Goal: Information Seeking & Learning: Find specific fact

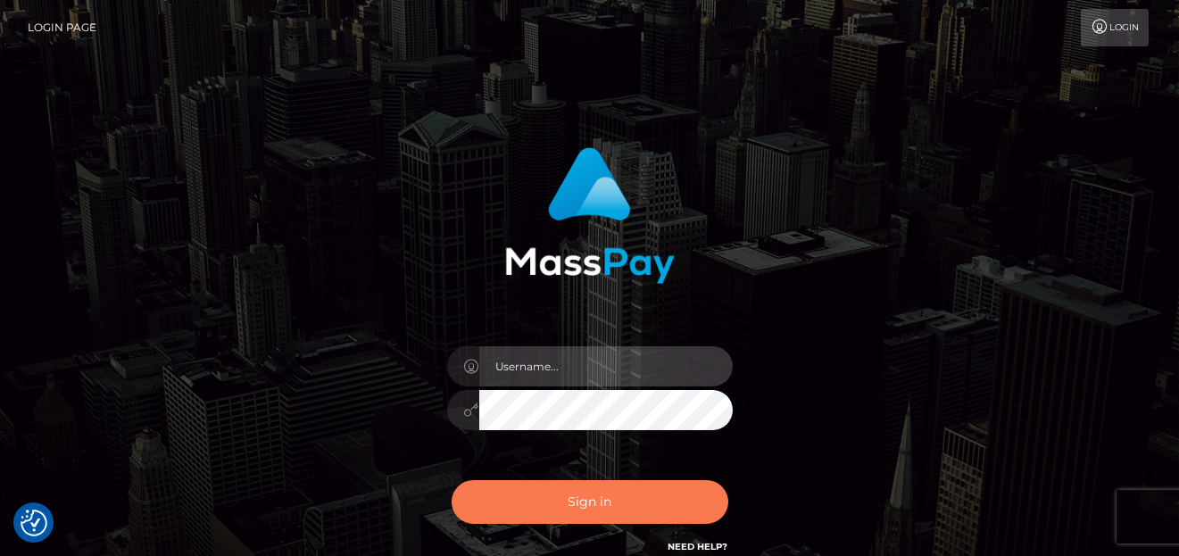
type input "[PERSON_NAME]"
click at [506, 497] on button "Sign in" at bounding box center [590, 502] width 277 height 44
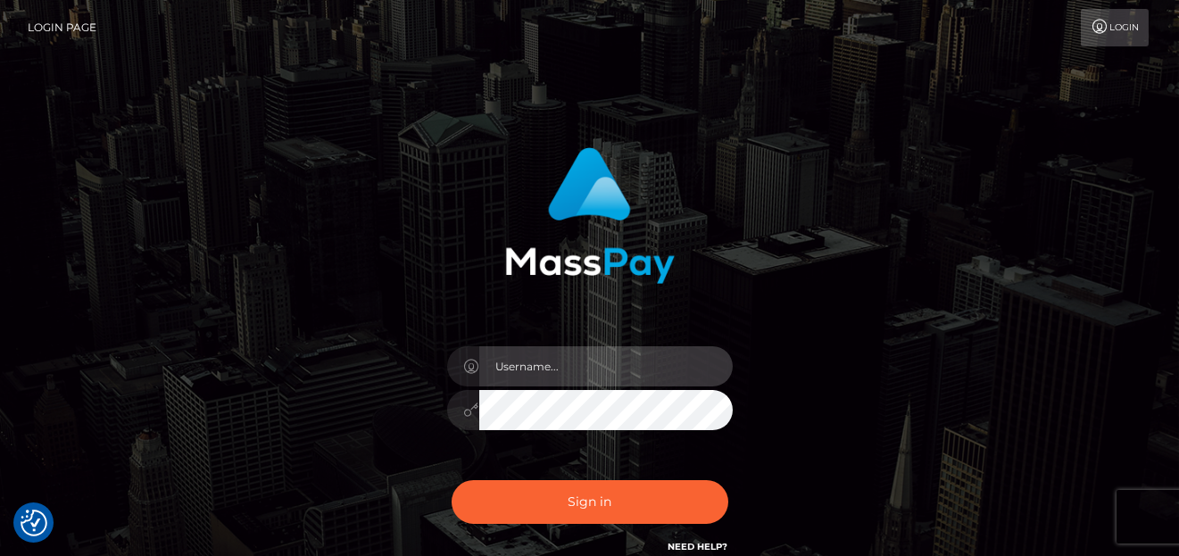
type input "[PERSON_NAME]"
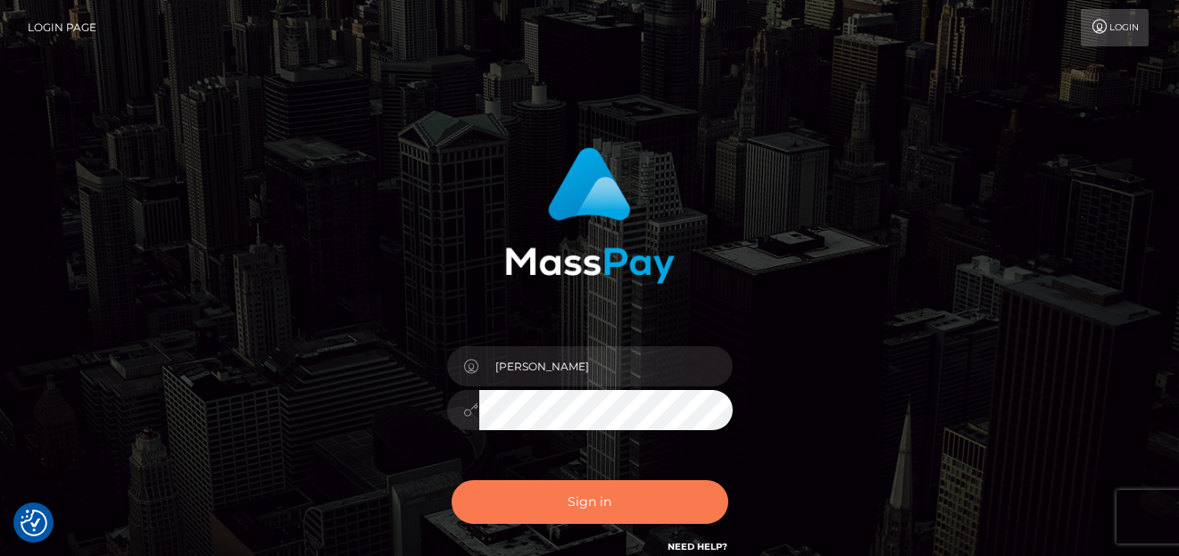
click at [502, 489] on button "Sign in" at bounding box center [590, 502] width 277 height 44
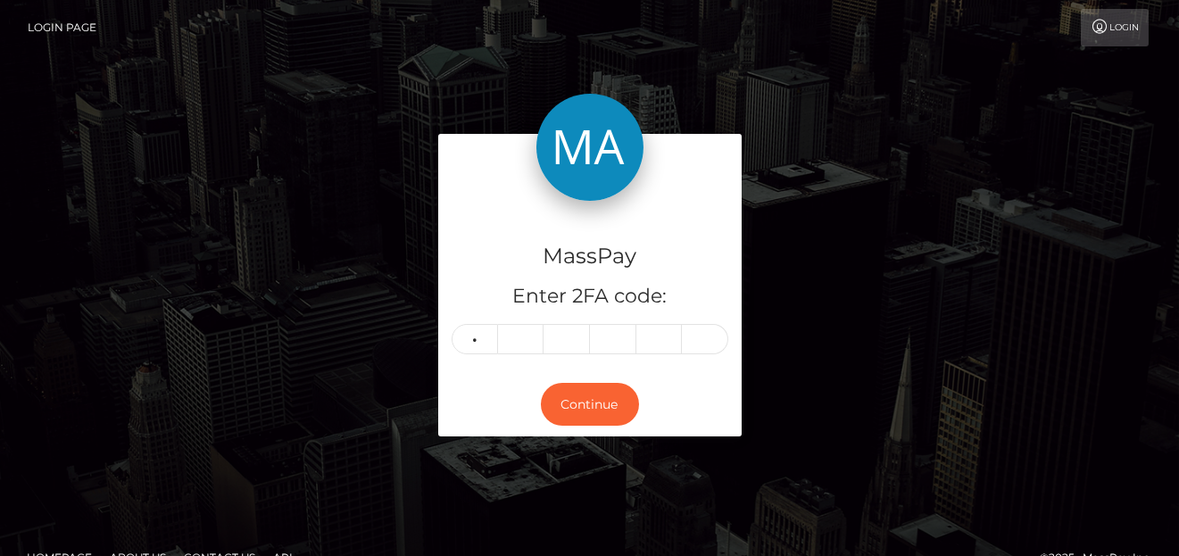
type input "2"
type input "4"
type input "3"
type input "1"
type input "0"
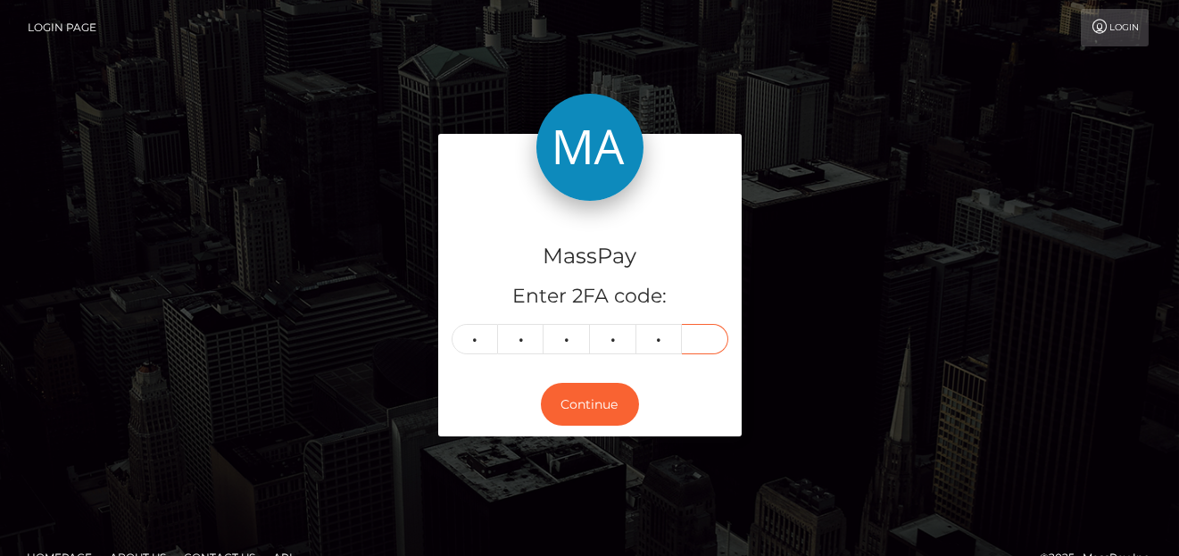
type input "5"
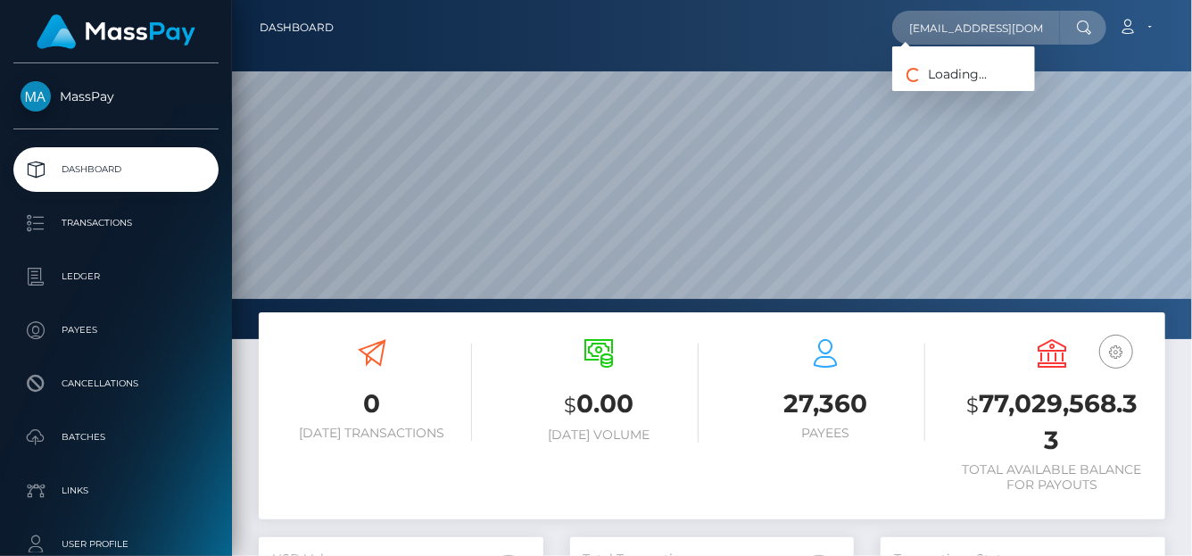
scroll to position [316, 285]
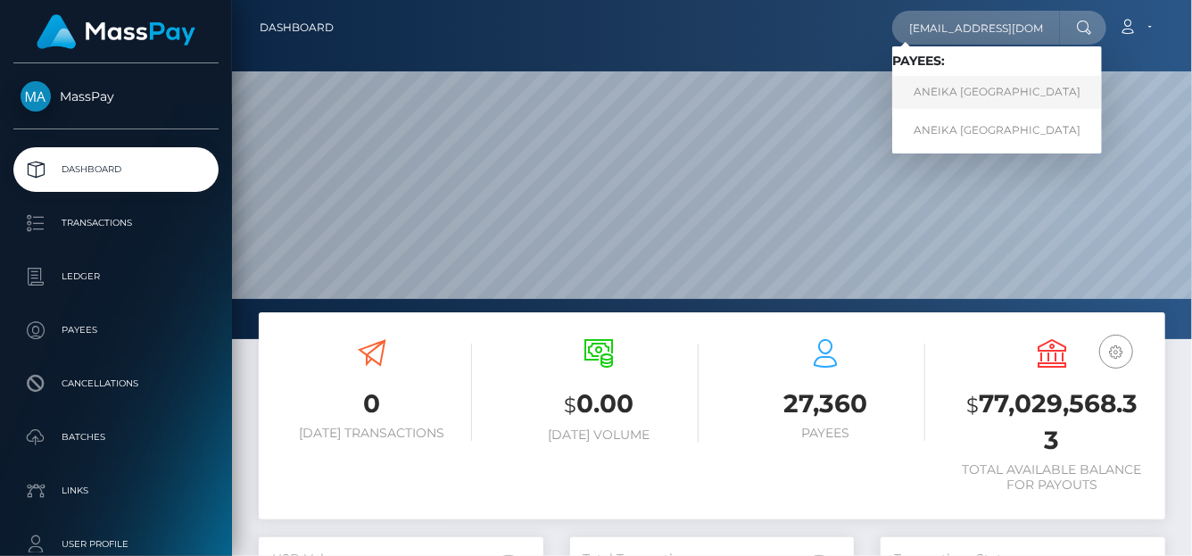
type input "model8166@gmail.com"
click at [939, 95] on link "ANEIKA ANDAUNA HALL" at bounding box center [997, 92] width 210 height 33
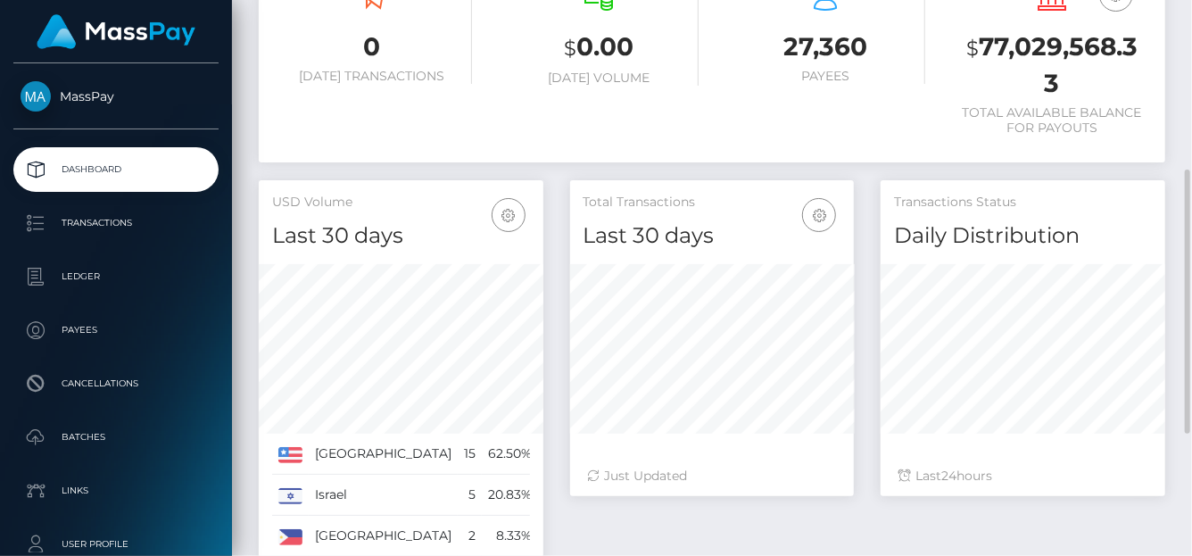
scroll to position [616, 0]
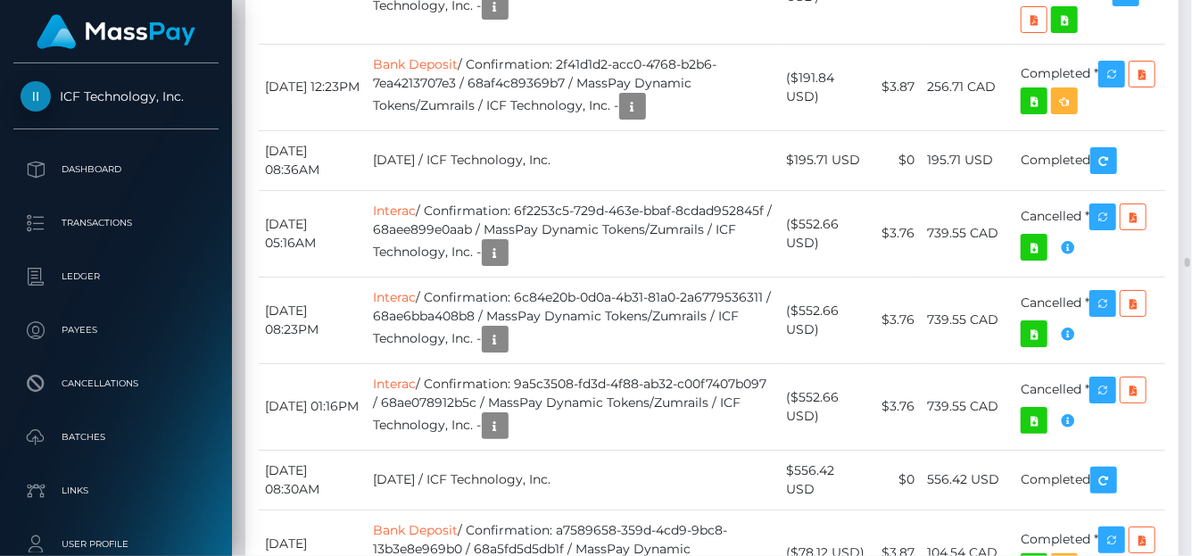
scroll to position [10095, 0]
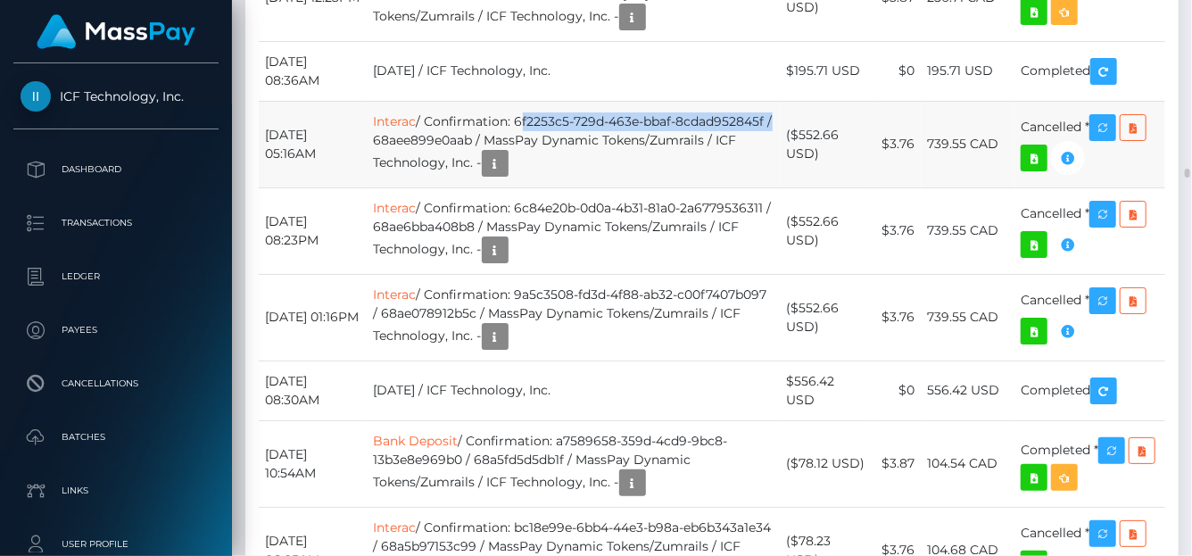
drag, startPoint x: 531, startPoint y: 346, endPoint x: 480, endPoint y: 359, distance: 52.4
click at [480, 187] on td "Interac / Confirmation: 6f2253c5-729d-463e-bbaf-8cdad952845f / 68aee899e0aab / …" at bounding box center [574, 144] width 413 height 87
copy td "6f2253c5-729d-463e-bbaf-8cdad952845f"
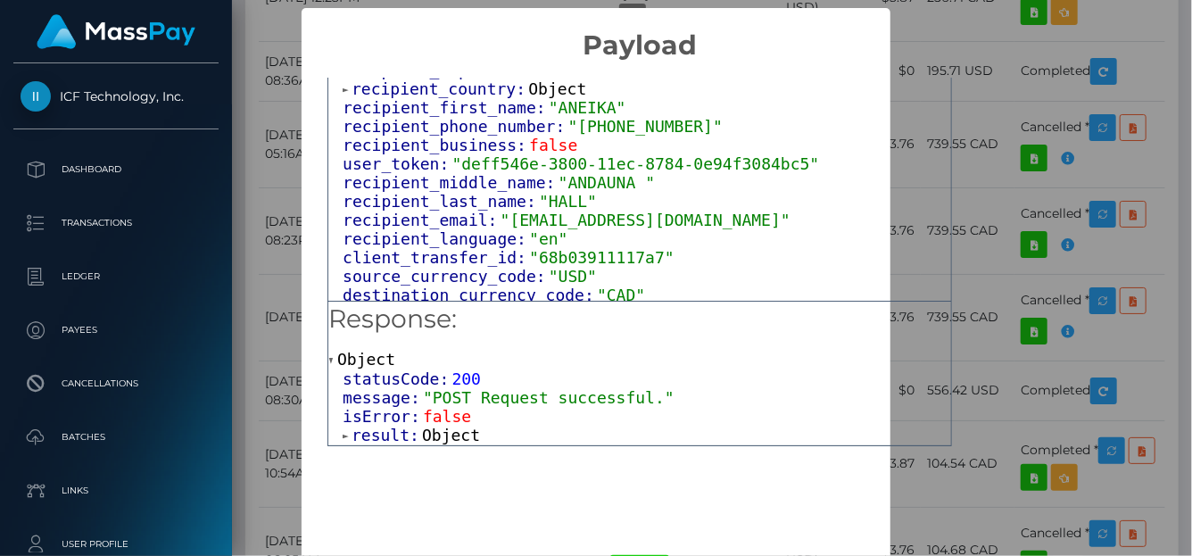
scroll to position [535, 0]
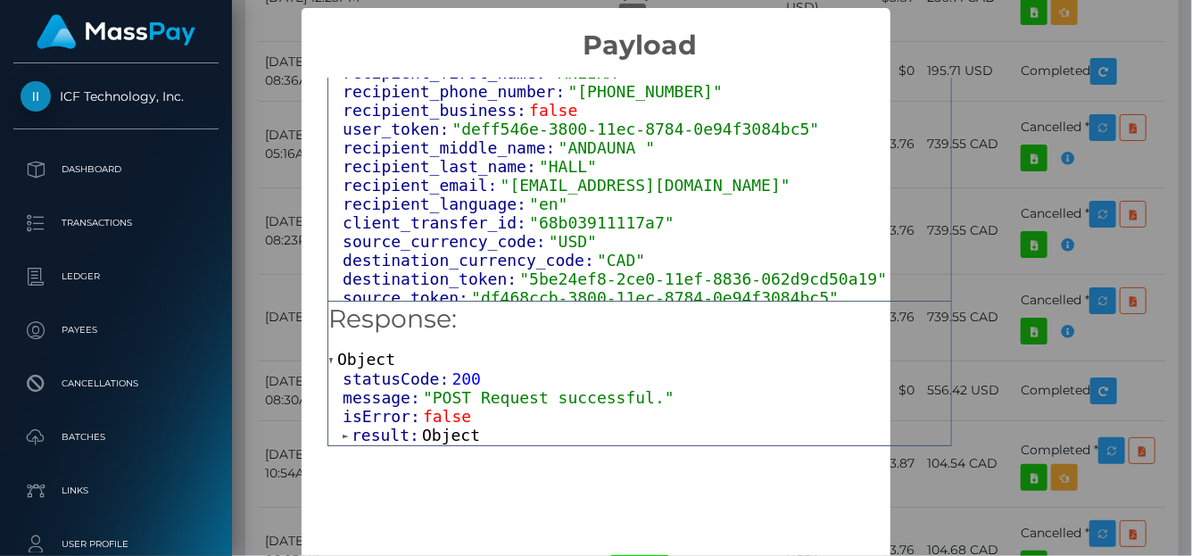
click at [359, 434] on span "result:" at bounding box center [387, 435] width 71 height 19
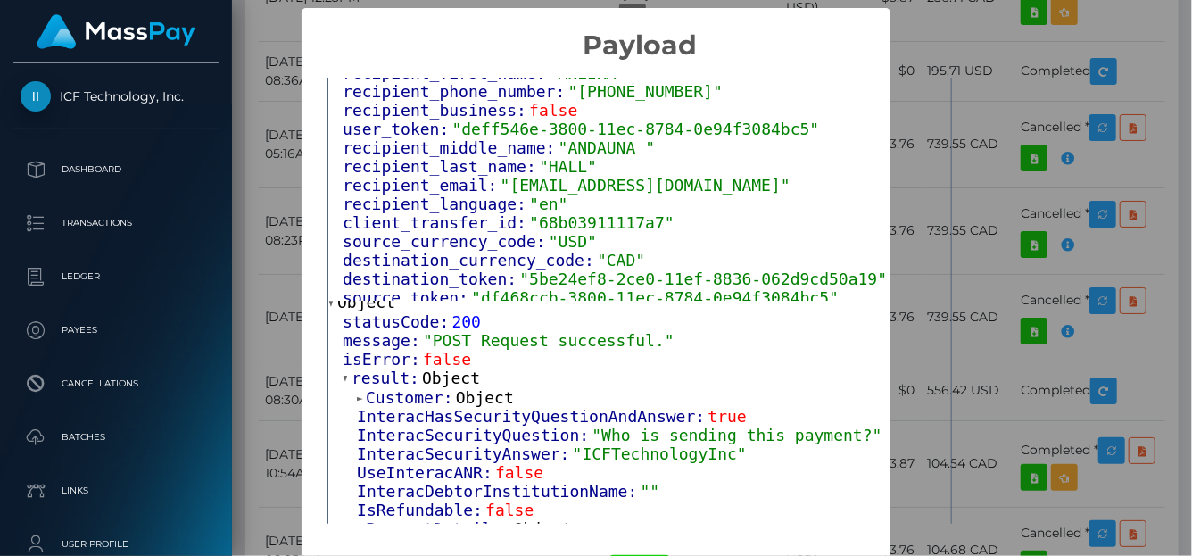
scroll to position [89, 0]
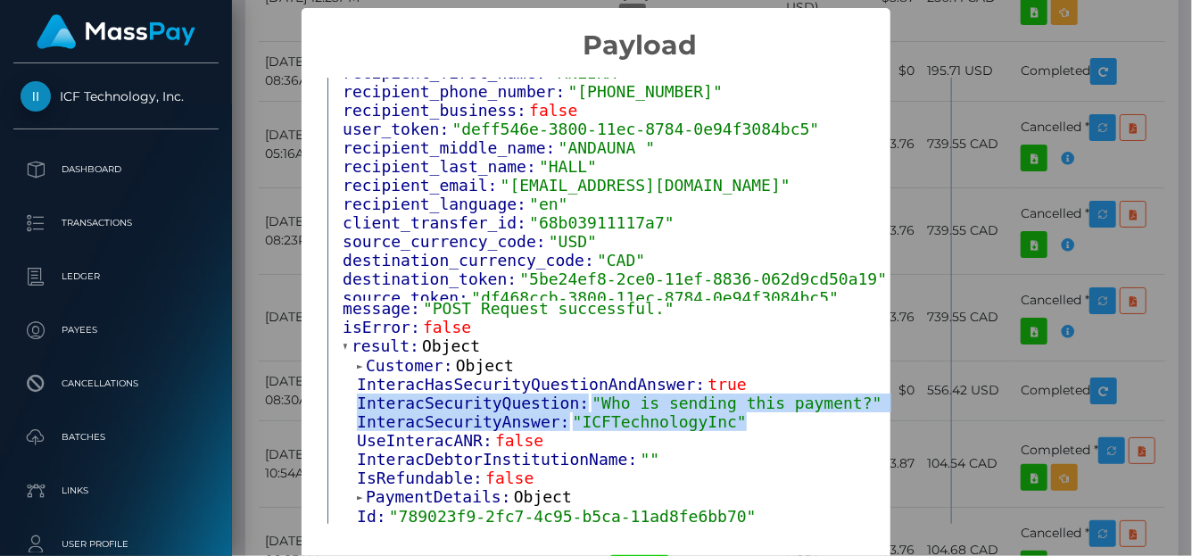
drag, startPoint x: 723, startPoint y: 427, endPoint x: 345, endPoint y: 386, distance: 379.8
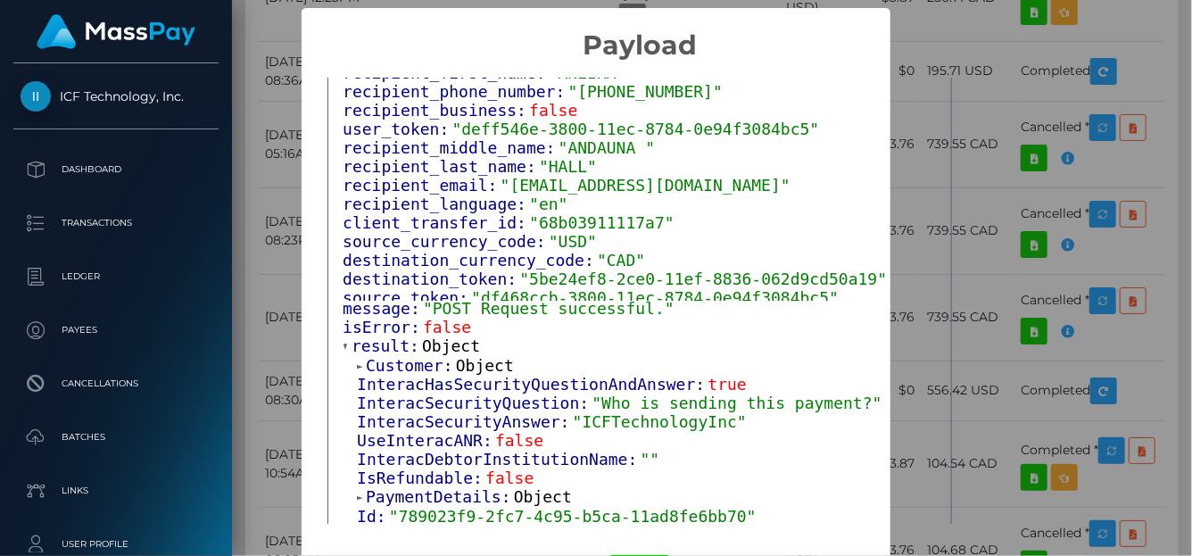
click at [942, 45] on h2 "Payload" at bounding box center [640, 35] width 676 height 54
click at [990, 32] on div "× Payload Output: Object attrs: Array [ 1 ] data_attributes: Object payer_data:…" at bounding box center [596, 278] width 1192 height 556
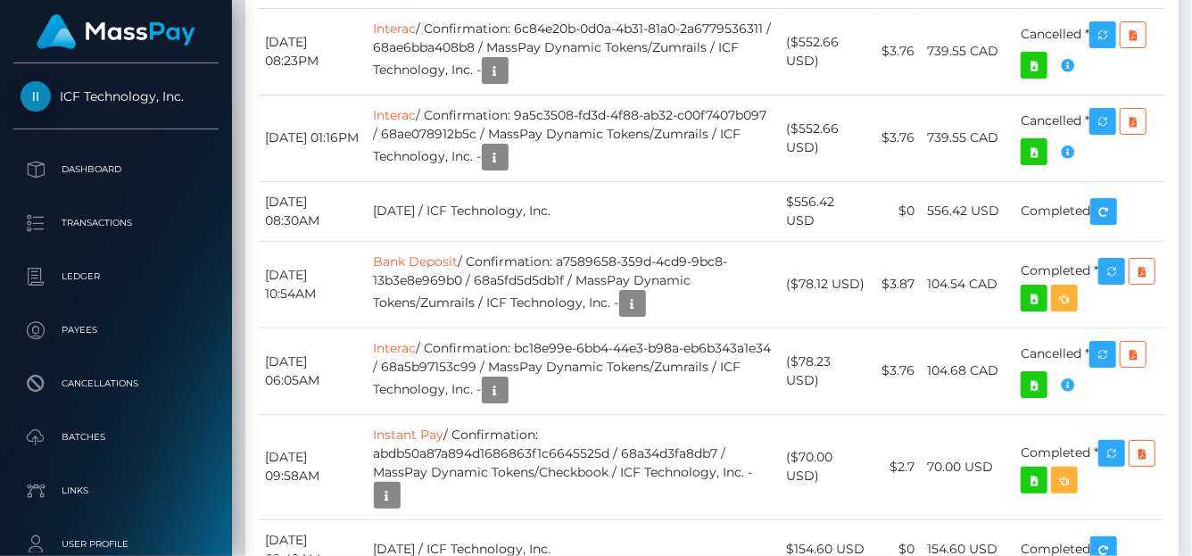
scroll to position [10007, 0]
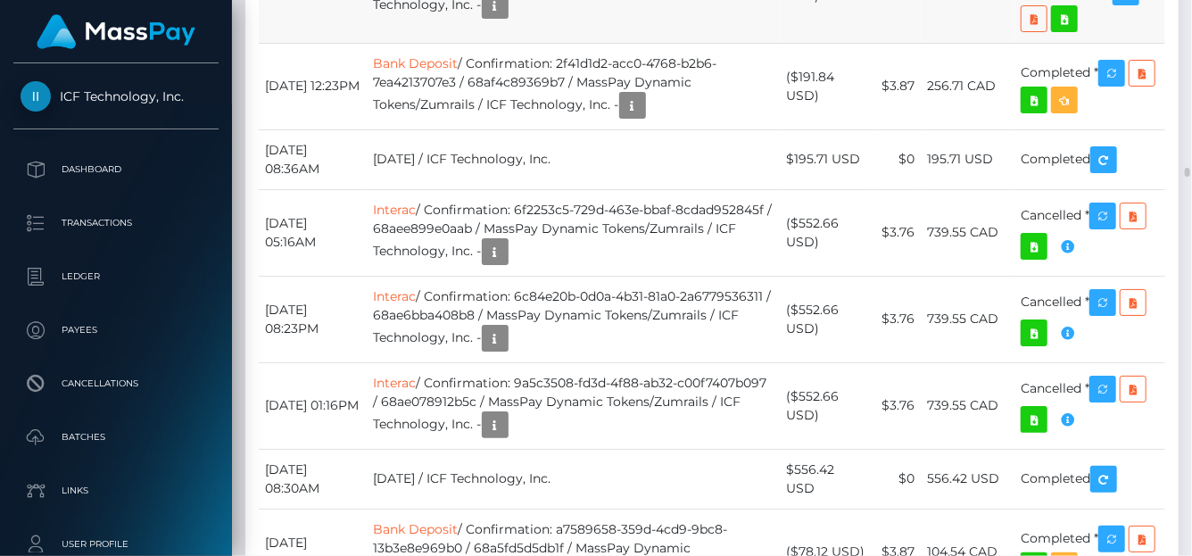
drag, startPoint x: 863, startPoint y: 208, endPoint x: 800, endPoint y: 203, distance: 63.5
copy td "$552.66"
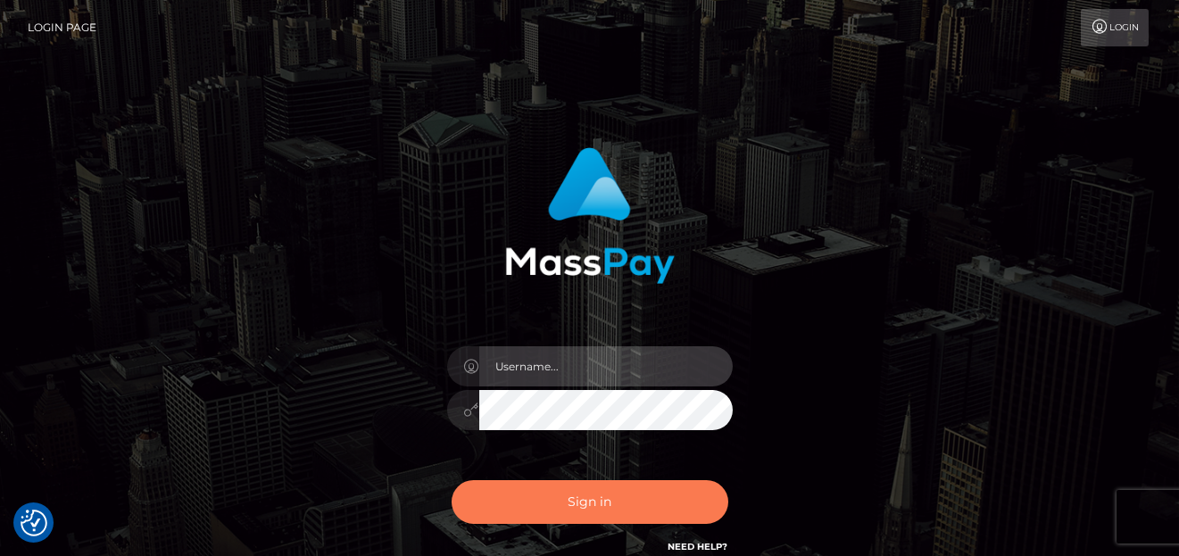
type input "denise"
click at [622, 494] on button "Sign in" at bounding box center [590, 502] width 277 height 44
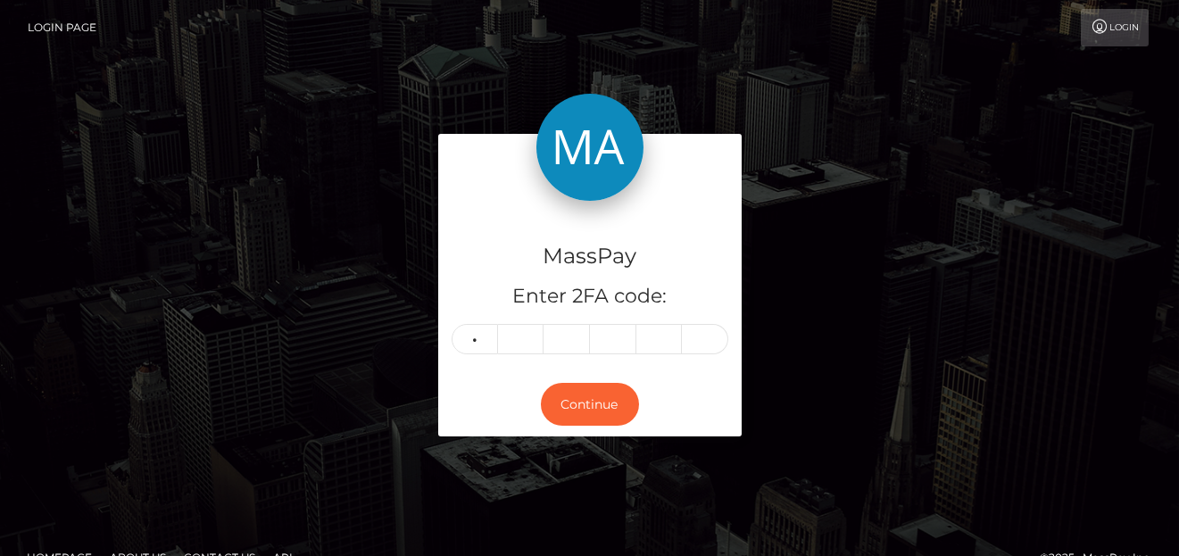
type input "9"
type input "1"
type input "3"
type input "1"
type input "9"
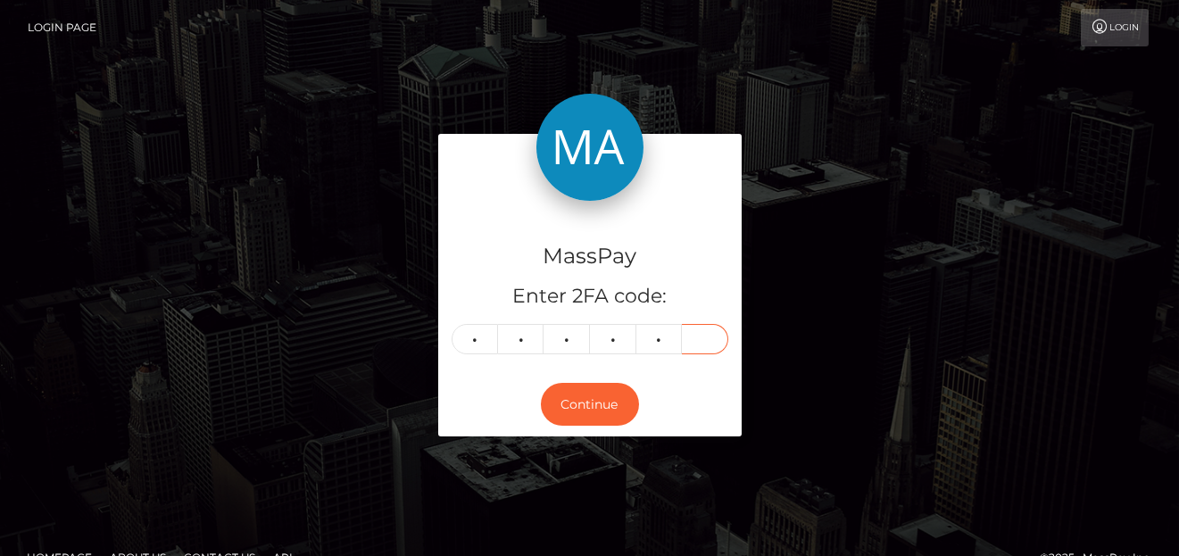
type input "7"
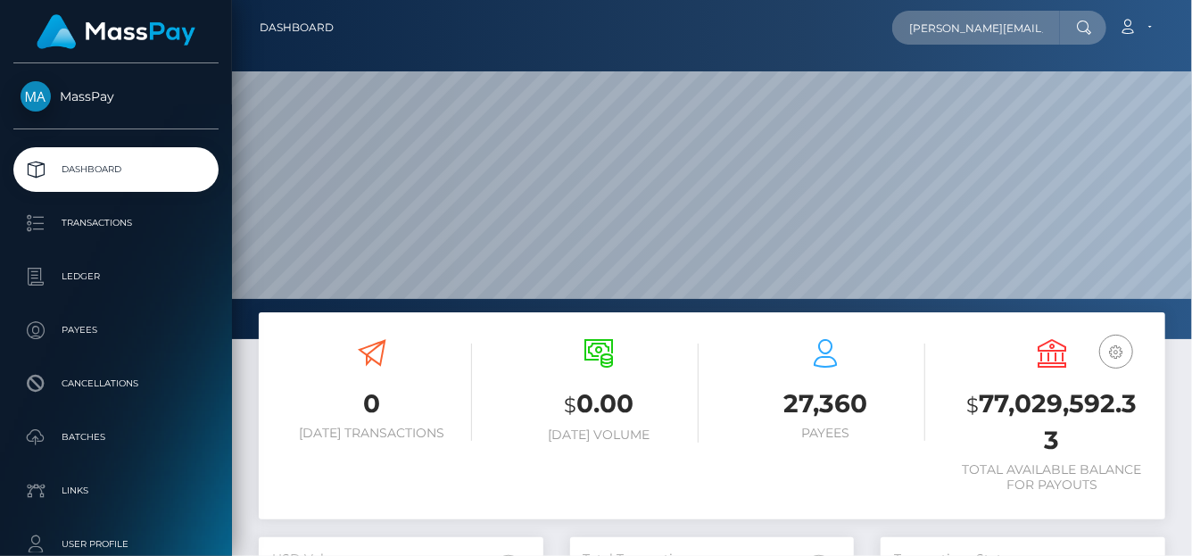
scroll to position [316, 285]
type input "[PERSON_NAME][EMAIL_ADDRESS][DOMAIN_NAME]"
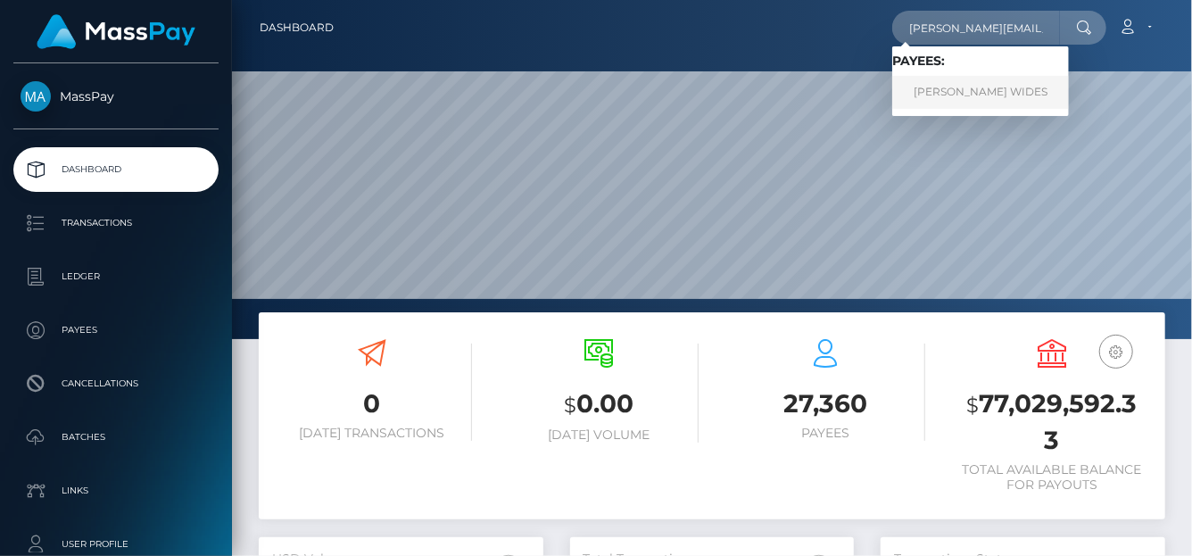
click at [945, 96] on link "[PERSON_NAME] WIDES" at bounding box center [980, 92] width 177 height 33
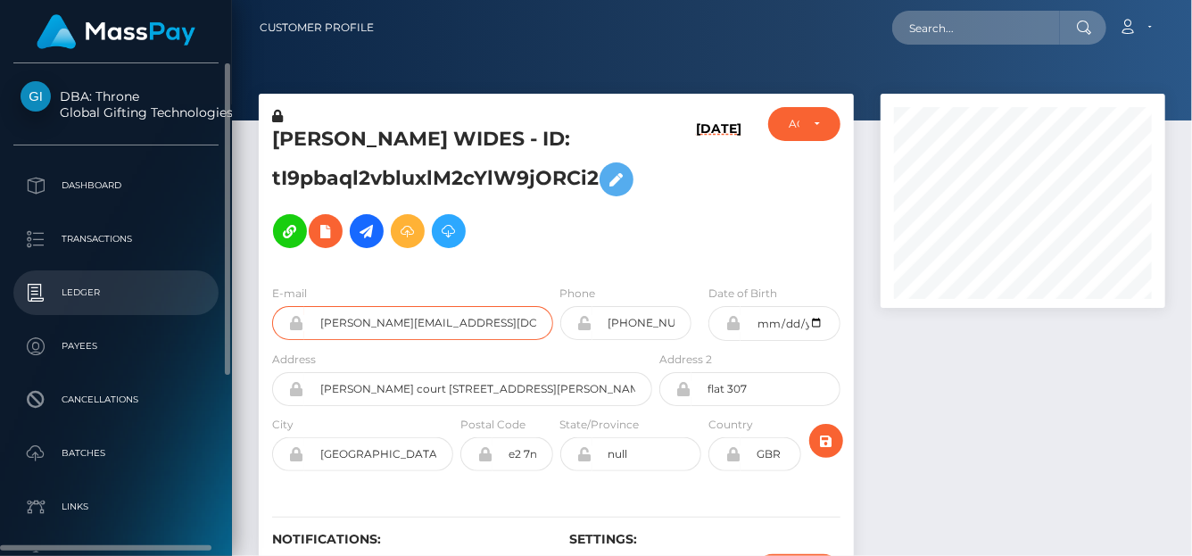
drag, startPoint x: 459, startPoint y: 318, endPoint x: 67, endPoint y: 284, distance: 393.3
click at [63, 284] on div "DBA: Throne Global Gifting Technologies Inc Dashboard Transactions Ledger" at bounding box center [596, 278] width 1192 height 556
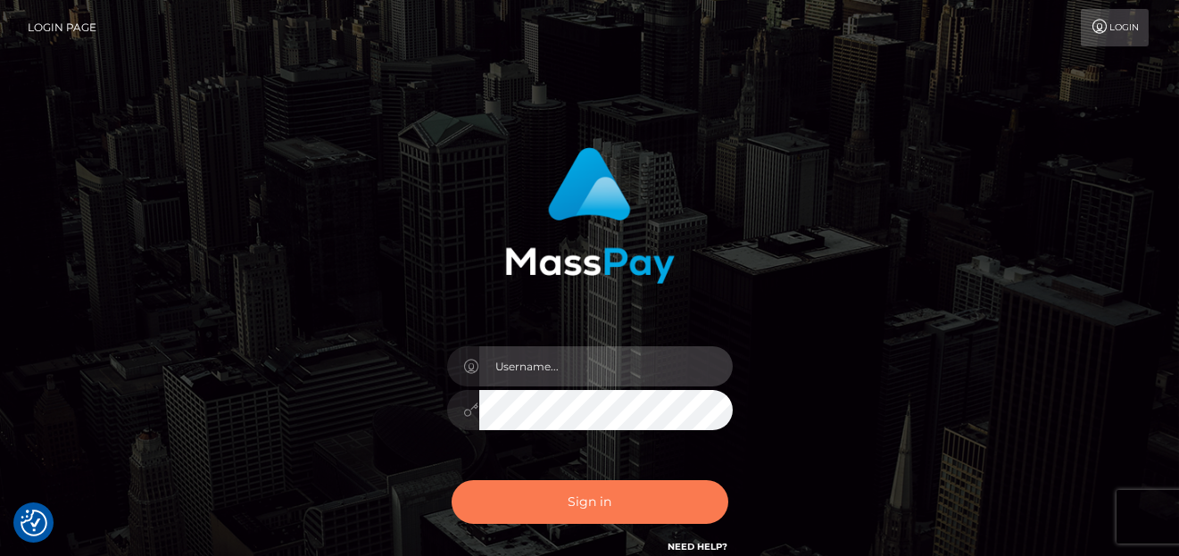
type input "[PERSON_NAME]"
click at [558, 500] on button "Sign in" at bounding box center [590, 502] width 277 height 44
type input "[PERSON_NAME]"
click at [585, 502] on button "Sign in" at bounding box center [590, 502] width 277 height 44
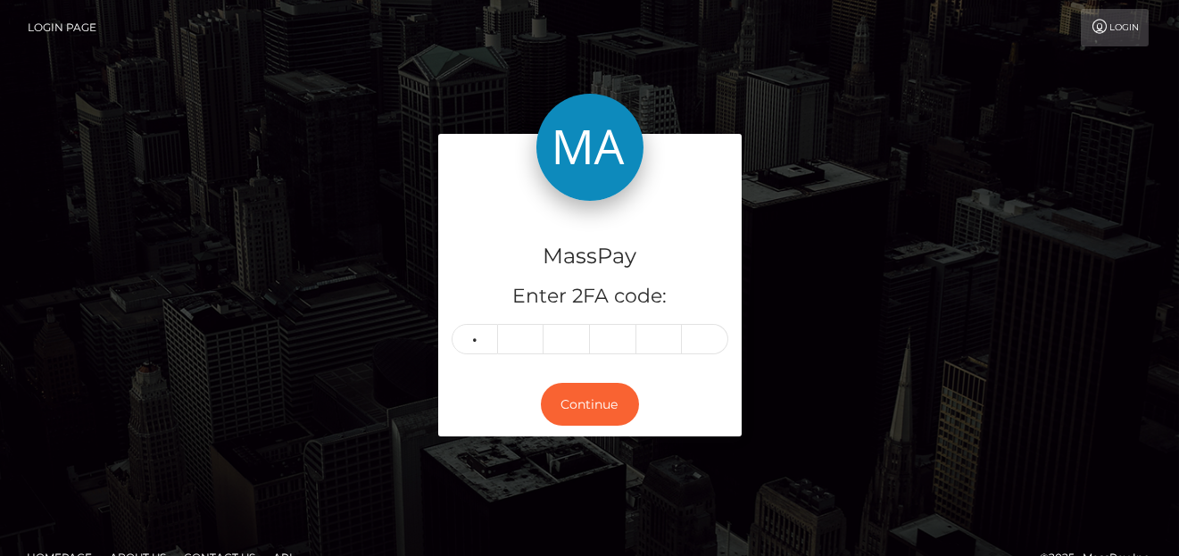
type input "4"
type input "2"
type input "8"
type input "5"
type input "6"
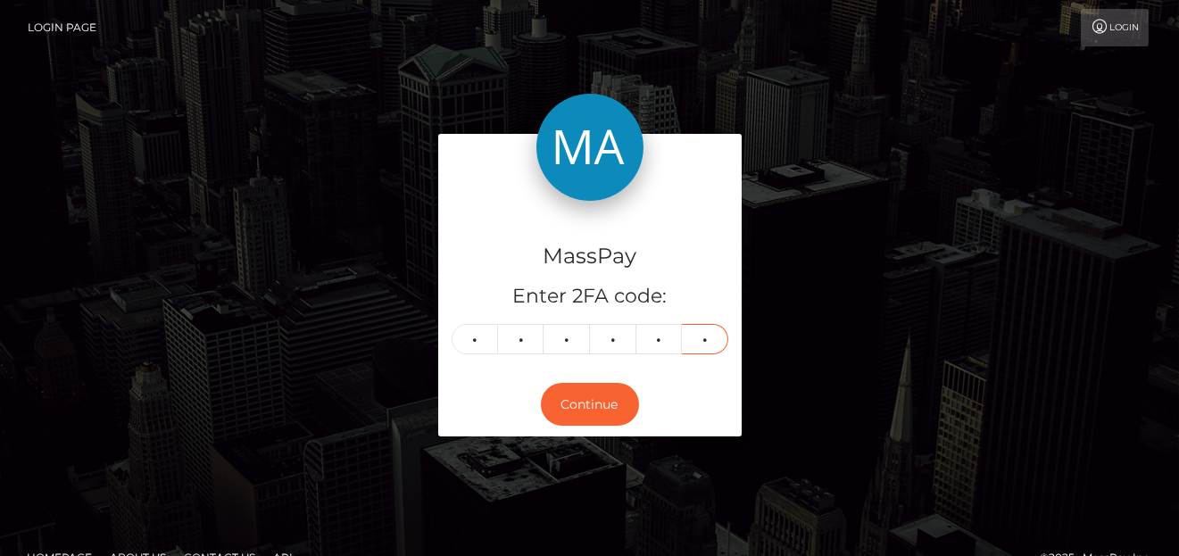
type input "7"
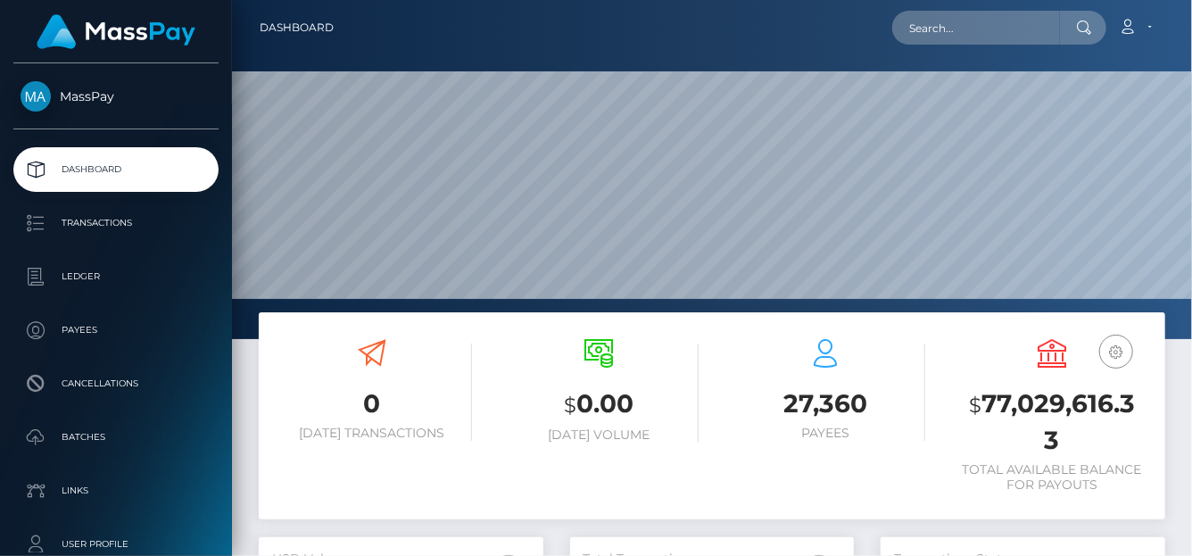
scroll to position [316, 285]
click at [975, 17] on input "text" at bounding box center [976, 28] width 168 height 34
paste input "[EMAIL_ADDRESS][DOMAIN_NAME]"
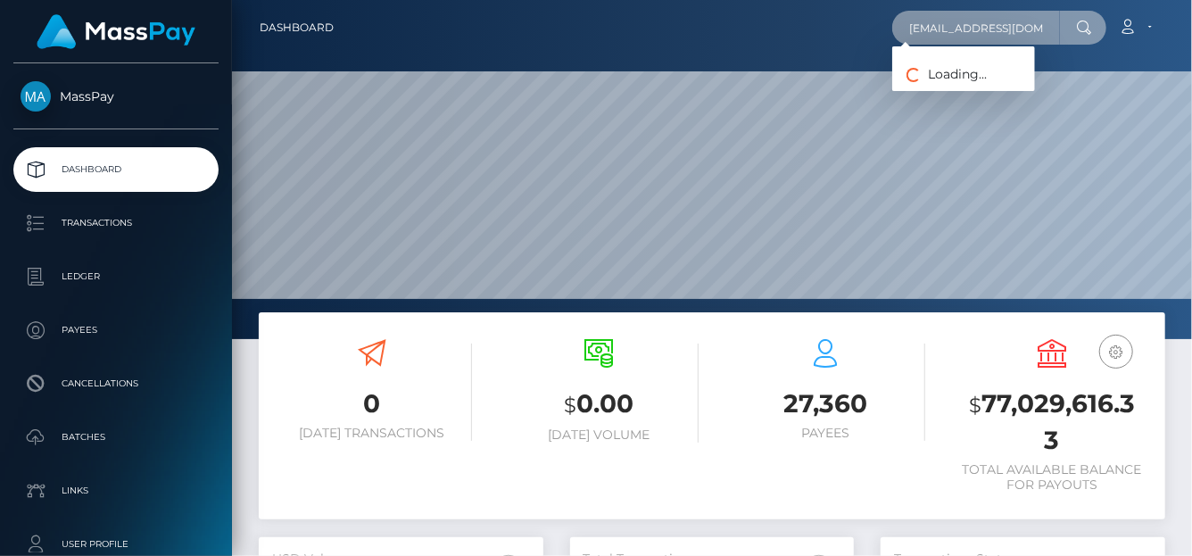
type input "[EMAIL_ADDRESS][DOMAIN_NAME]"
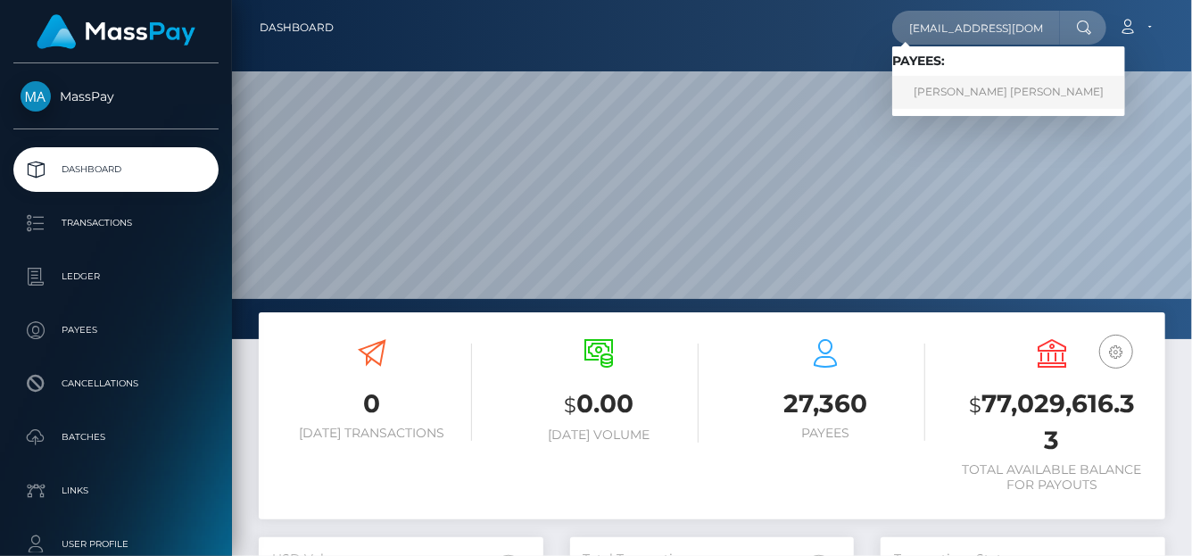
click at [957, 89] on link "REAGAN SPENCER CUNNINGHAM" at bounding box center [1008, 92] width 233 height 33
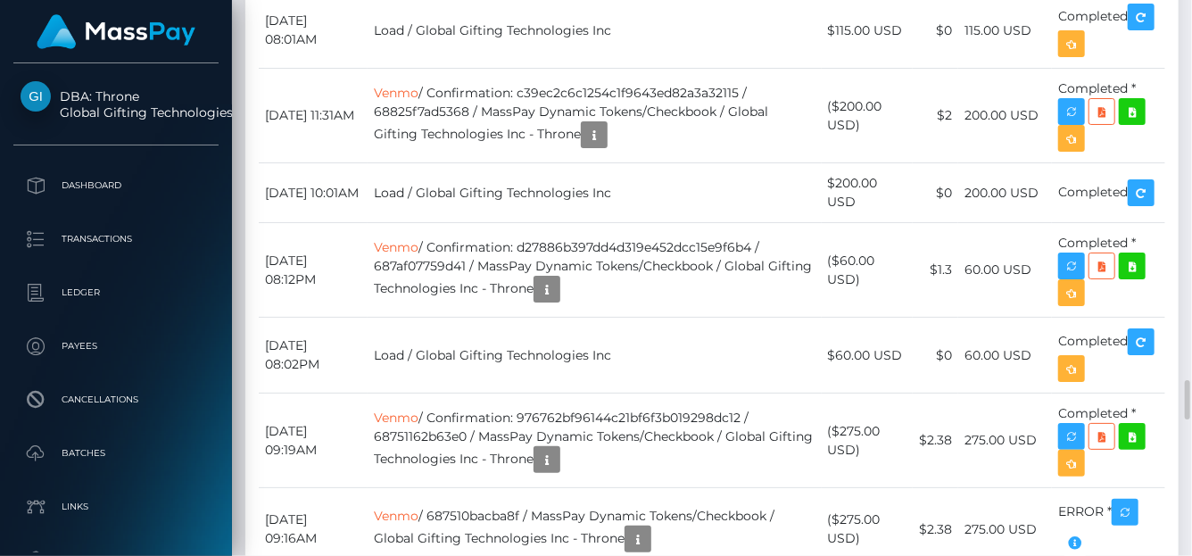
scroll to position [5542, 0]
